Goal: Find specific page/section: Find specific page/section

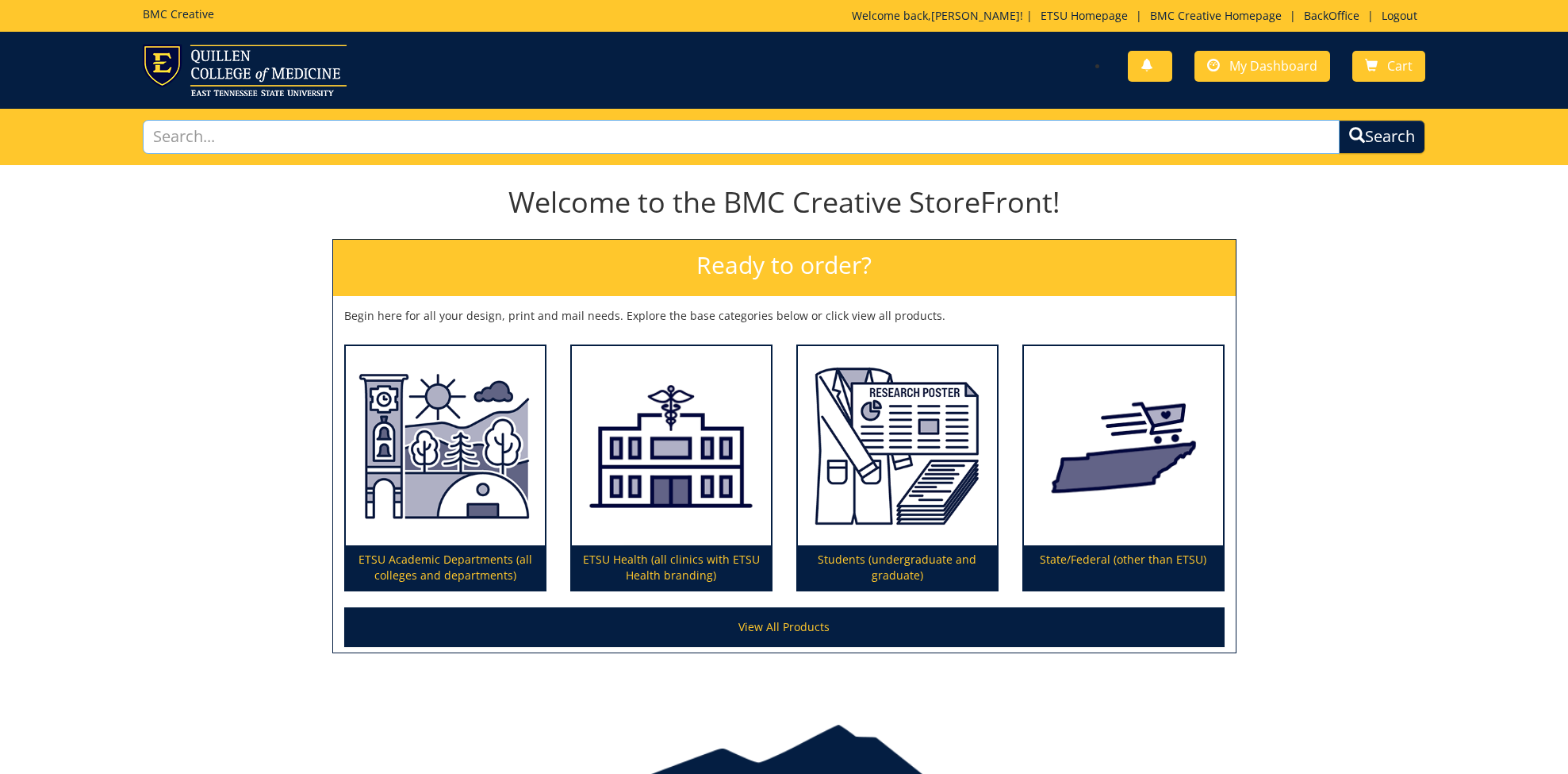
click at [360, 128] on input "text" at bounding box center [741, 137] width 1198 height 34
type input "card"
click at [1339, 120] on button "Search" at bounding box center [1382, 137] width 87 height 34
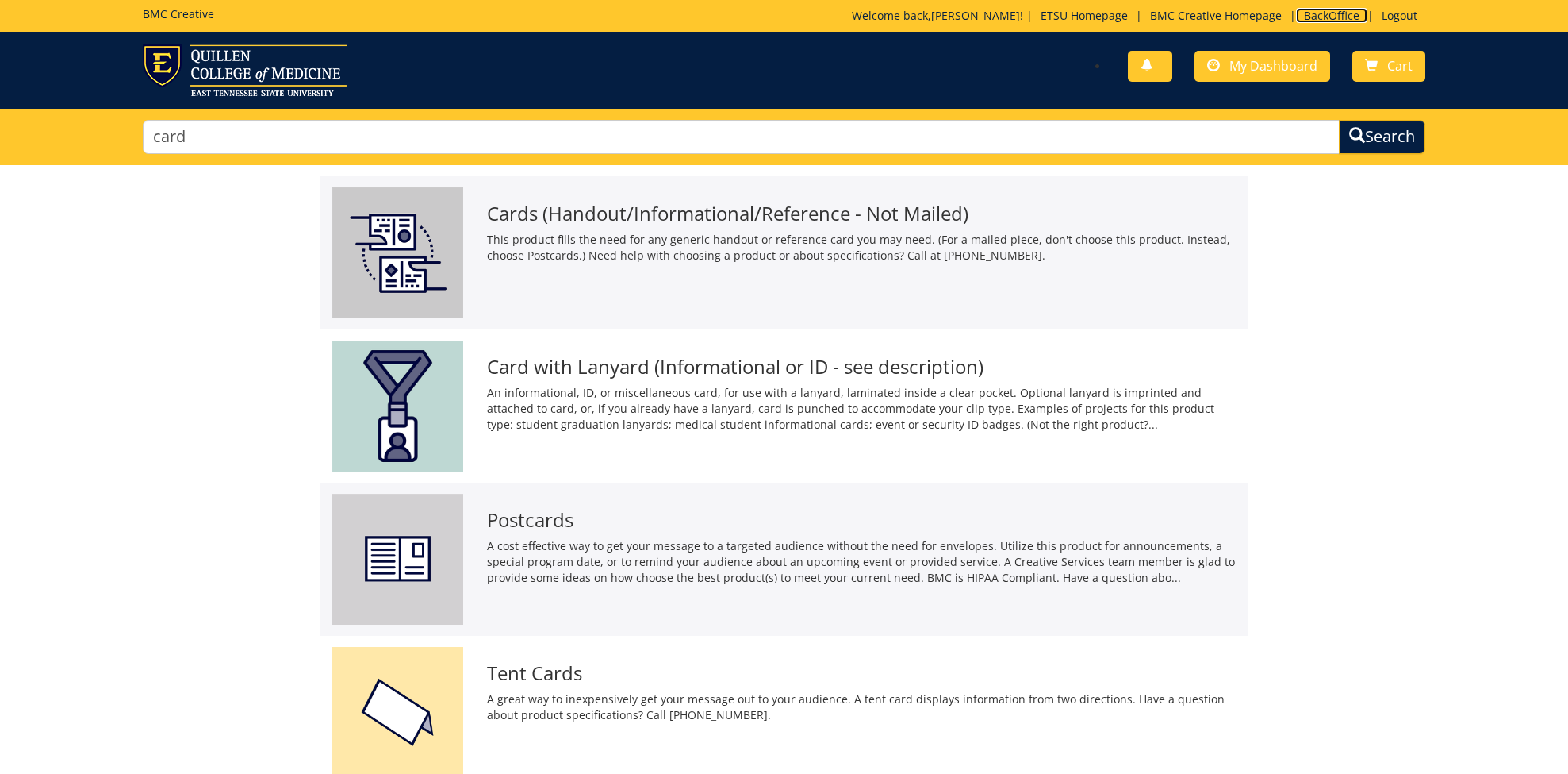
click at [1332, 14] on link "BackOffice" at bounding box center [1332, 15] width 72 height 15
